Goal: Task Accomplishment & Management: Use online tool/utility

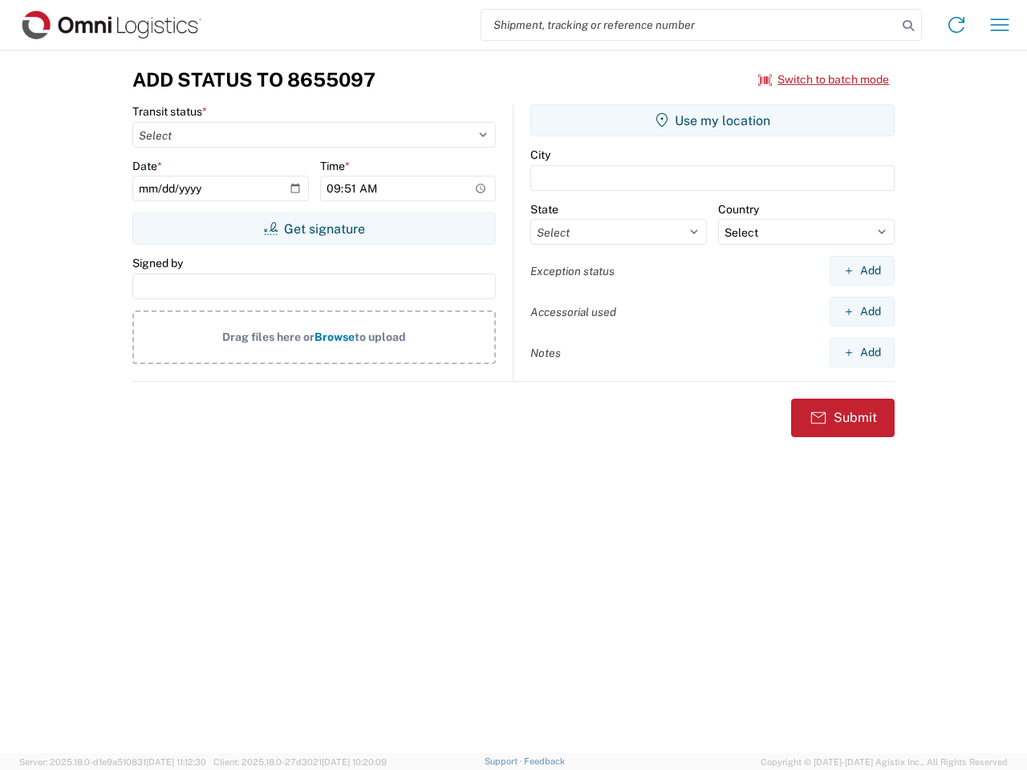
click at [689, 25] on input "search" at bounding box center [689, 25] width 416 height 30
click at [908, 26] on icon at bounding box center [908, 25] width 22 height 22
click at [956, 25] on icon at bounding box center [956, 25] width 26 height 26
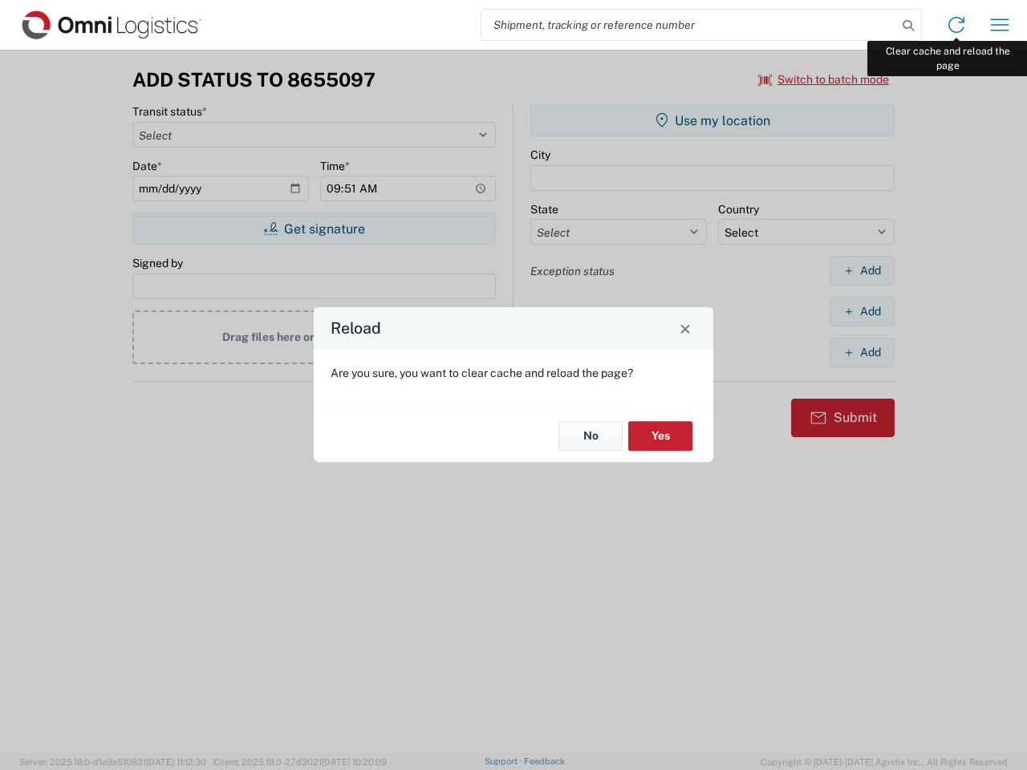
click at [1000, 25] on div "Reload Are you sure, you want to clear cache and reload the page? No Yes" at bounding box center [513, 385] width 1027 height 770
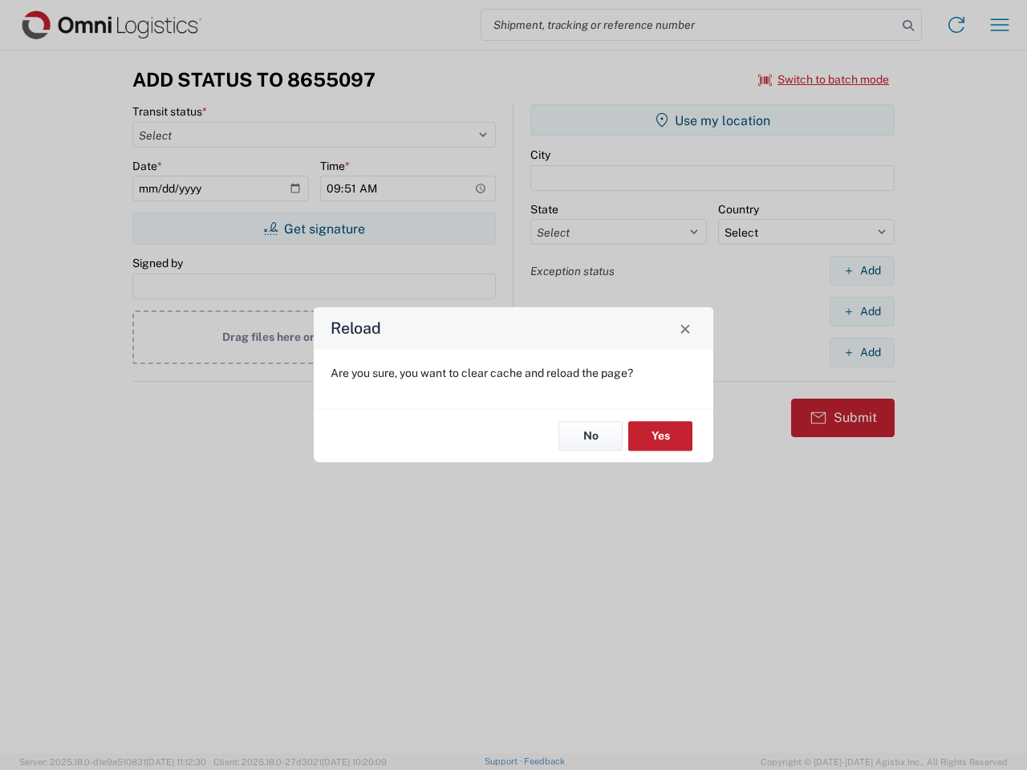
click at [824, 79] on div "Reload Are you sure, you want to clear cache and reload the page? No Yes" at bounding box center [513, 385] width 1027 height 770
click at [314, 229] on div "Reload Are you sure, you want to clear cache and reload the page? No Yes" at bounding box center [513, 385] width 1027 height 770
click at [712, 120] on div "Reload Are you sure, you want to clear cache and reload the page? No Yes" at bounding box center [513, 385] width 1027 height 770
click at [862, 270] on div "Reload Are you sure, you want to clear cache and reload the page? No Yes" at bounding box center [513, 385] width 1027 height 770
click at [862, 311] on div "Reload Are you sure, you want to clear cache and reload the page? No Yes" at bounding box center [513, 385] width 1027 height 770
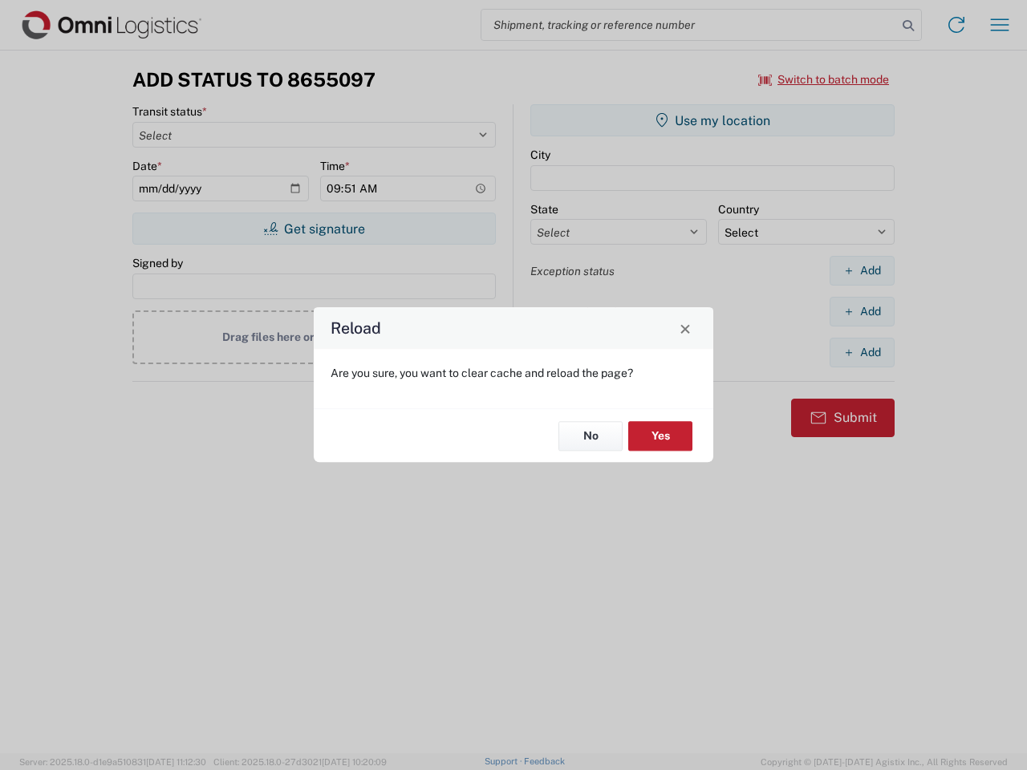
click at [862, 352] on div "Reload Are you sure, you want to clear cache and reload the page? No Yes" at bounding box center [513, 385] width 1027 height 770
